Goal: Navigation & Orientation: Find specific page/section

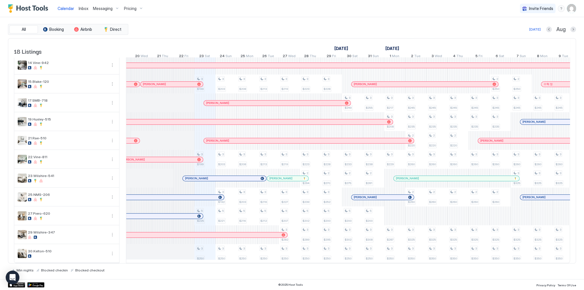
scroll to position [0, 248]
click at [325, 10] on div "Calendar Inbox Messaging Pricing Invite Friends SG" at bounding box center [292, 8] width 584 height 17
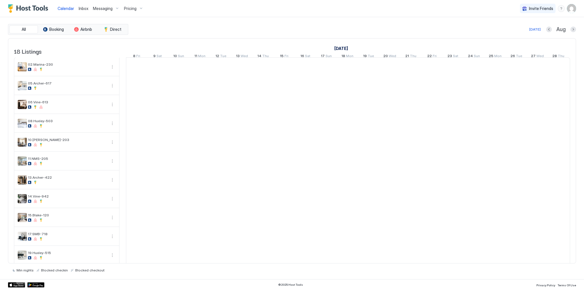
scroll to position [0, 317]
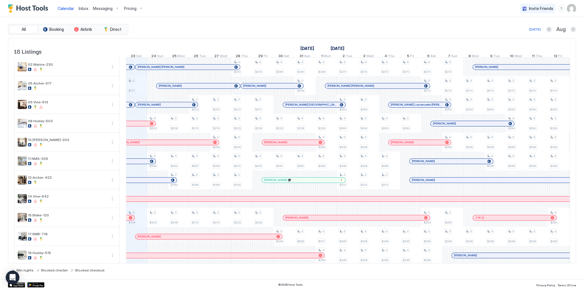
click at [380, 28] on div "Today Aug" at bounding box center [352, 29] width 447 height 7
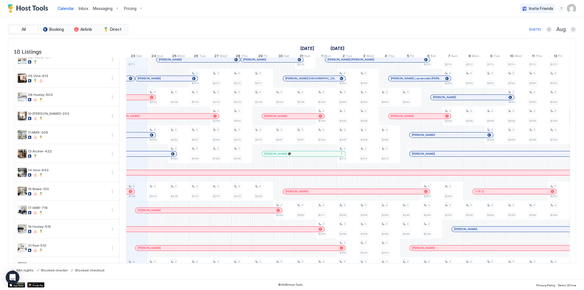
scroll to position [46, 0]
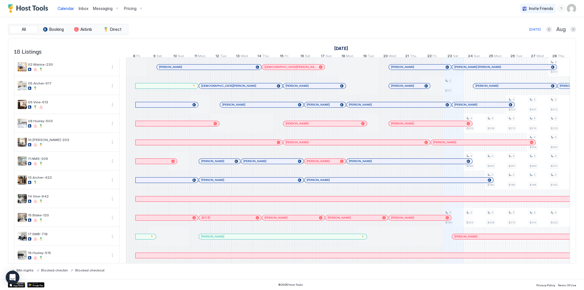
scroll to position [0, 317]
